Goal: Task Accomplishment & Management: Manage account settings

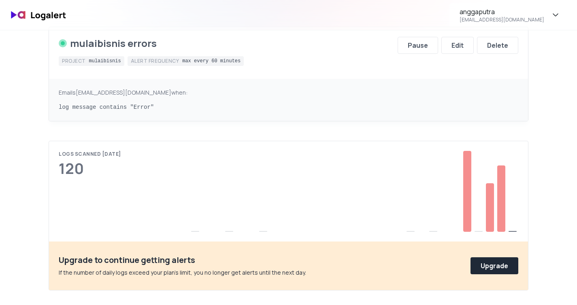
scroll to position [110, 0]
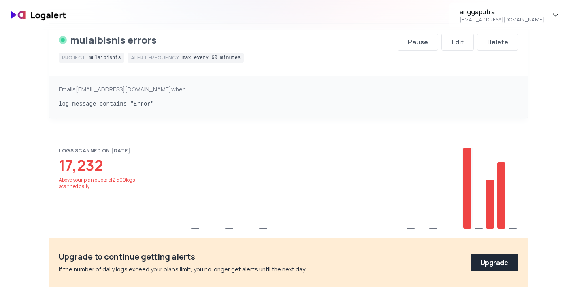
click at [467, 194] on div at bounding box center [467, 188] width 8 height 81
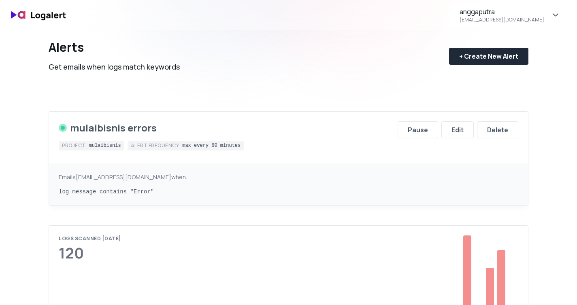
scroll to position [60, 0]
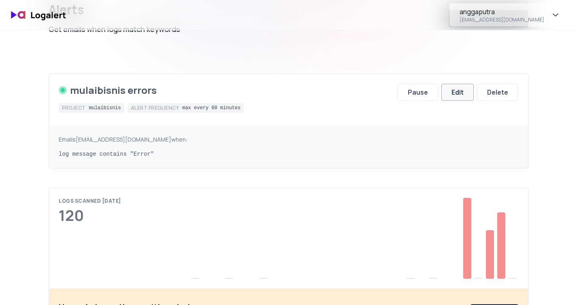
click at [457, 96] on div "Edit" at bounding box center [457, 92] width 12 height 10
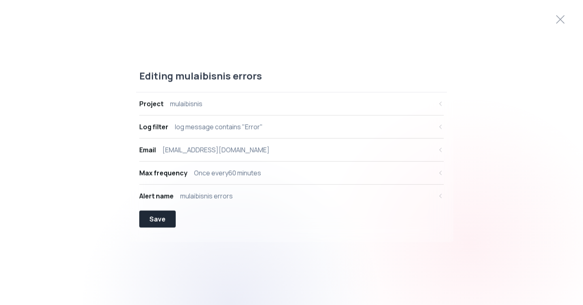
click at [292, 127] on div "Log filter log message contains "Error"" at bounding box center [285, 127] width 293 height 10
select select "message"
select select "CONTAINS"
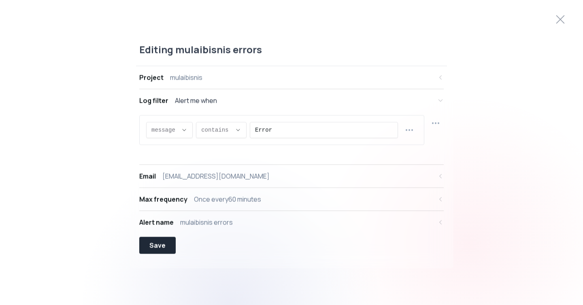
click at [280, 197] on div "Max frequency Once every 60 minutes" at bounding box center [285, 200] width 293 height 10
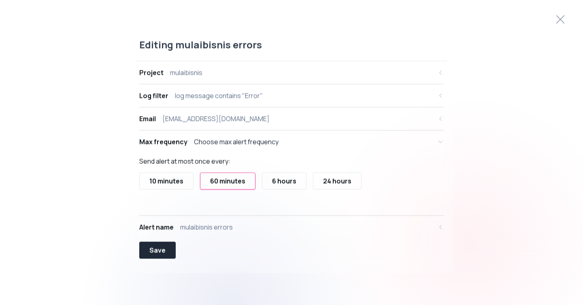
click at [295, 179] on div "6 hours" at bounding box center [284, 181] width 24 height 10
click at [166, 250] on button "Save" at bounding box center [157, 250] width 36 height 17
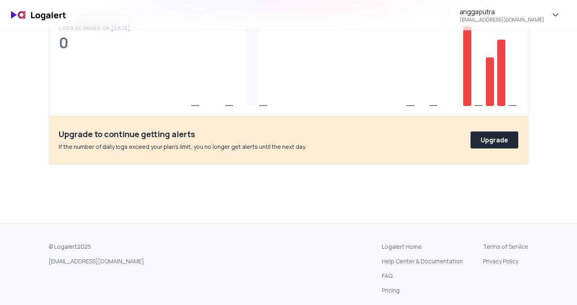
scroll to position [312, 0]
